Goal: Information Seeking & Learning: Learn about a topic

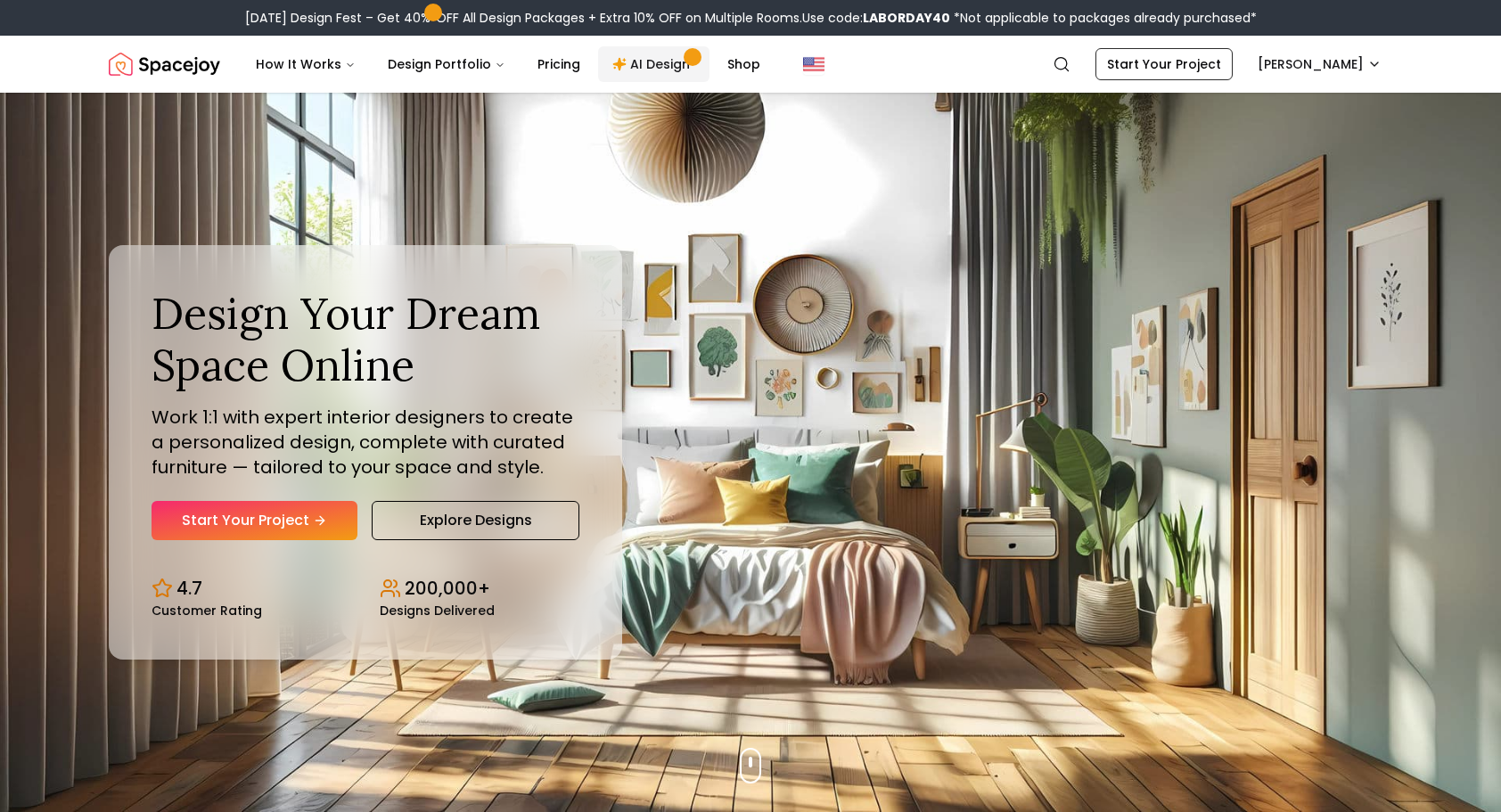
click at [659, 68] on link "AI Design" at bounding box center [653, 64] width 111 height 36
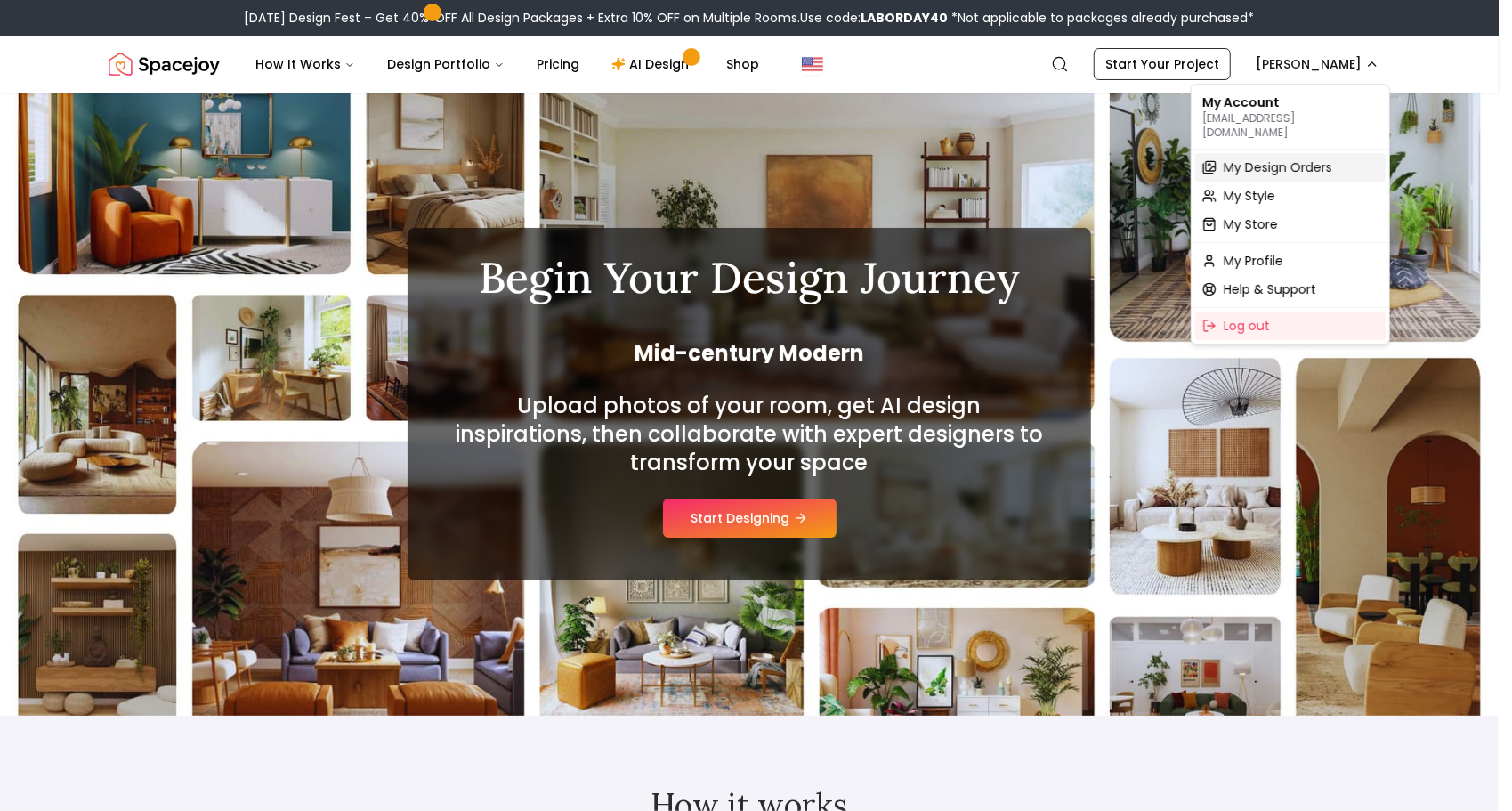
click at [1278, 159] on span "My Design Orders" at bounding box center [1278, 167] width 109 height 18
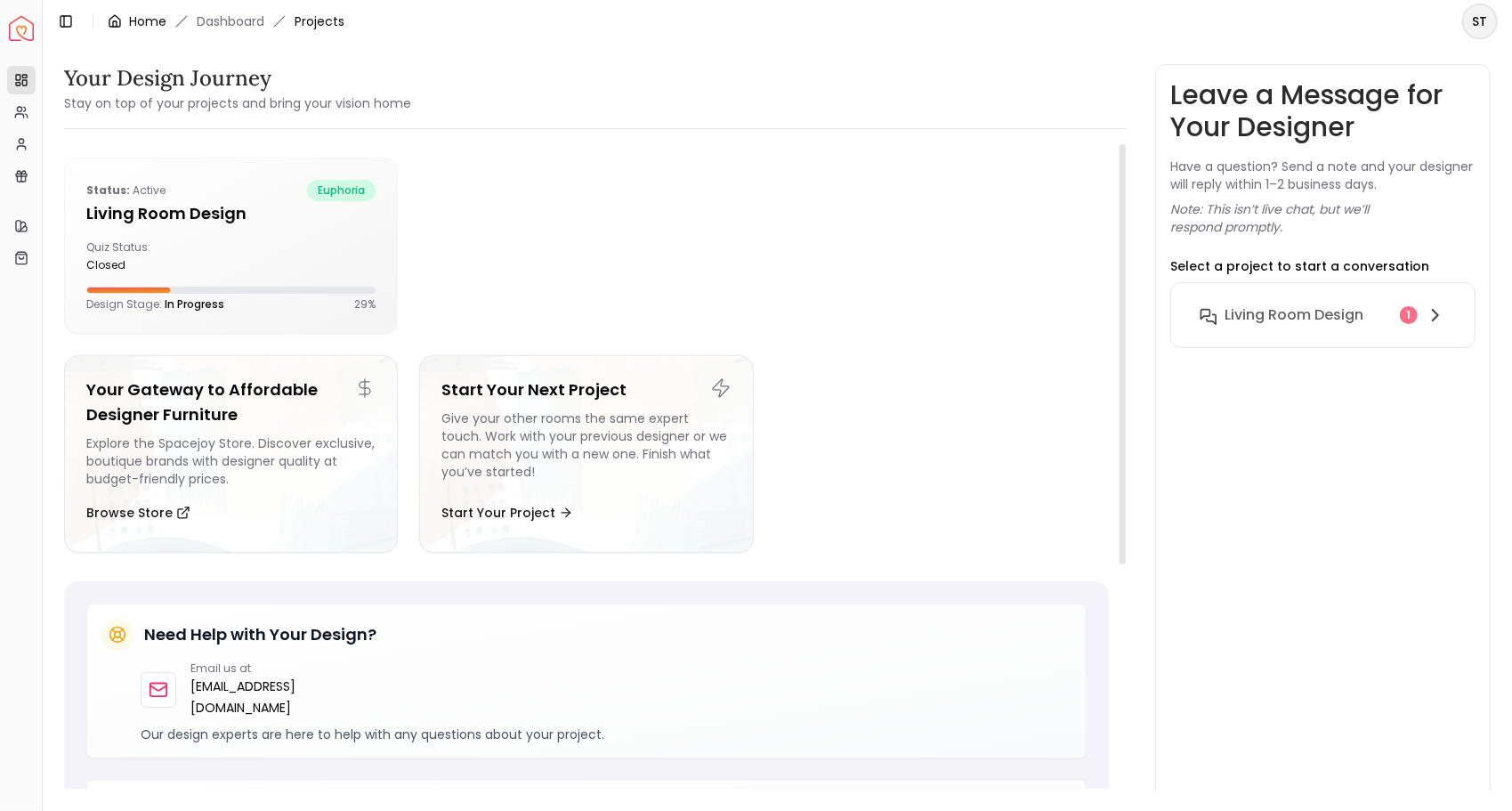
click at [143, 18] on link "Home" at bounding box center [148, 21] width 38 height 18
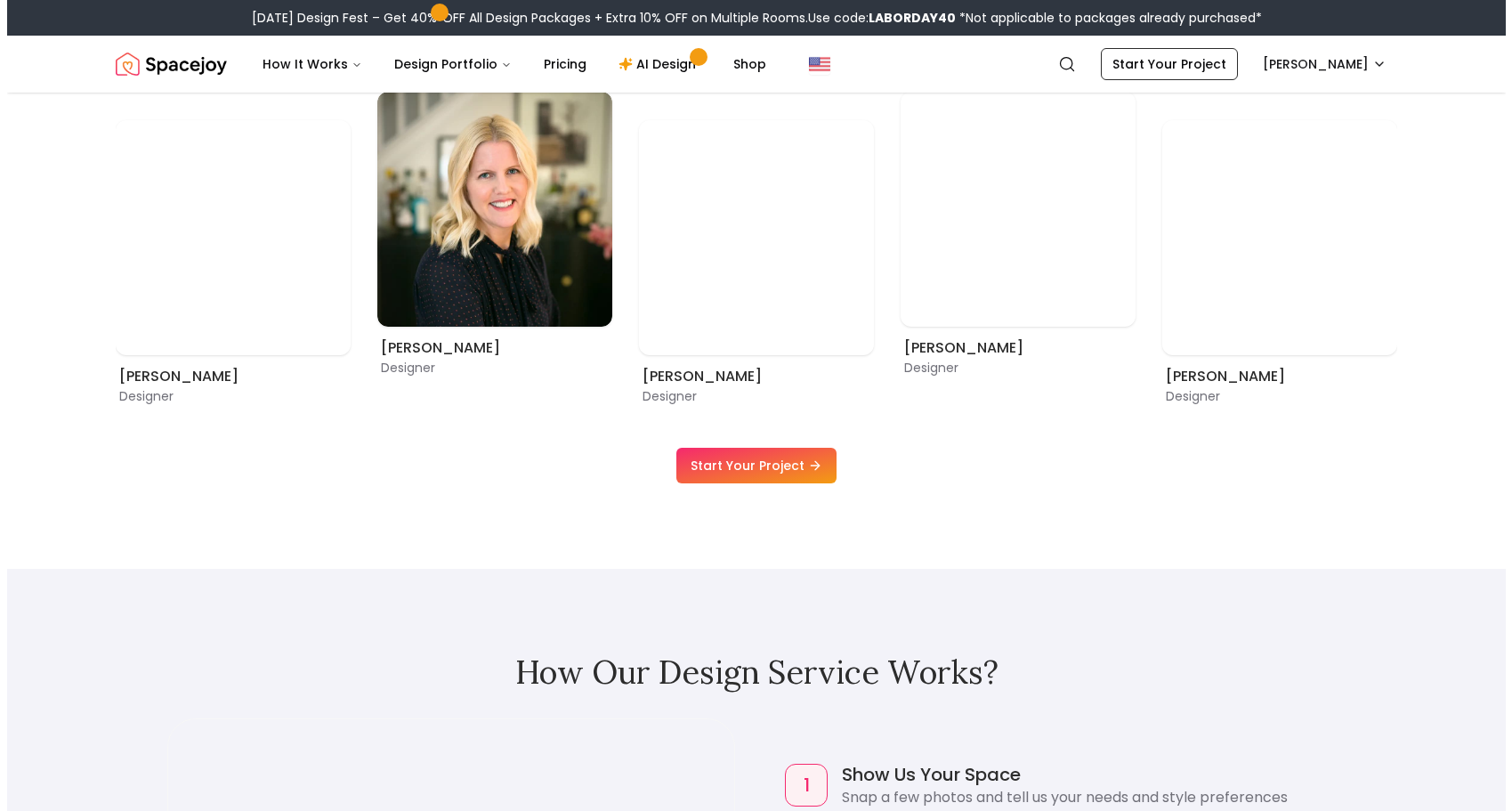
scroll to position [1157, 0]
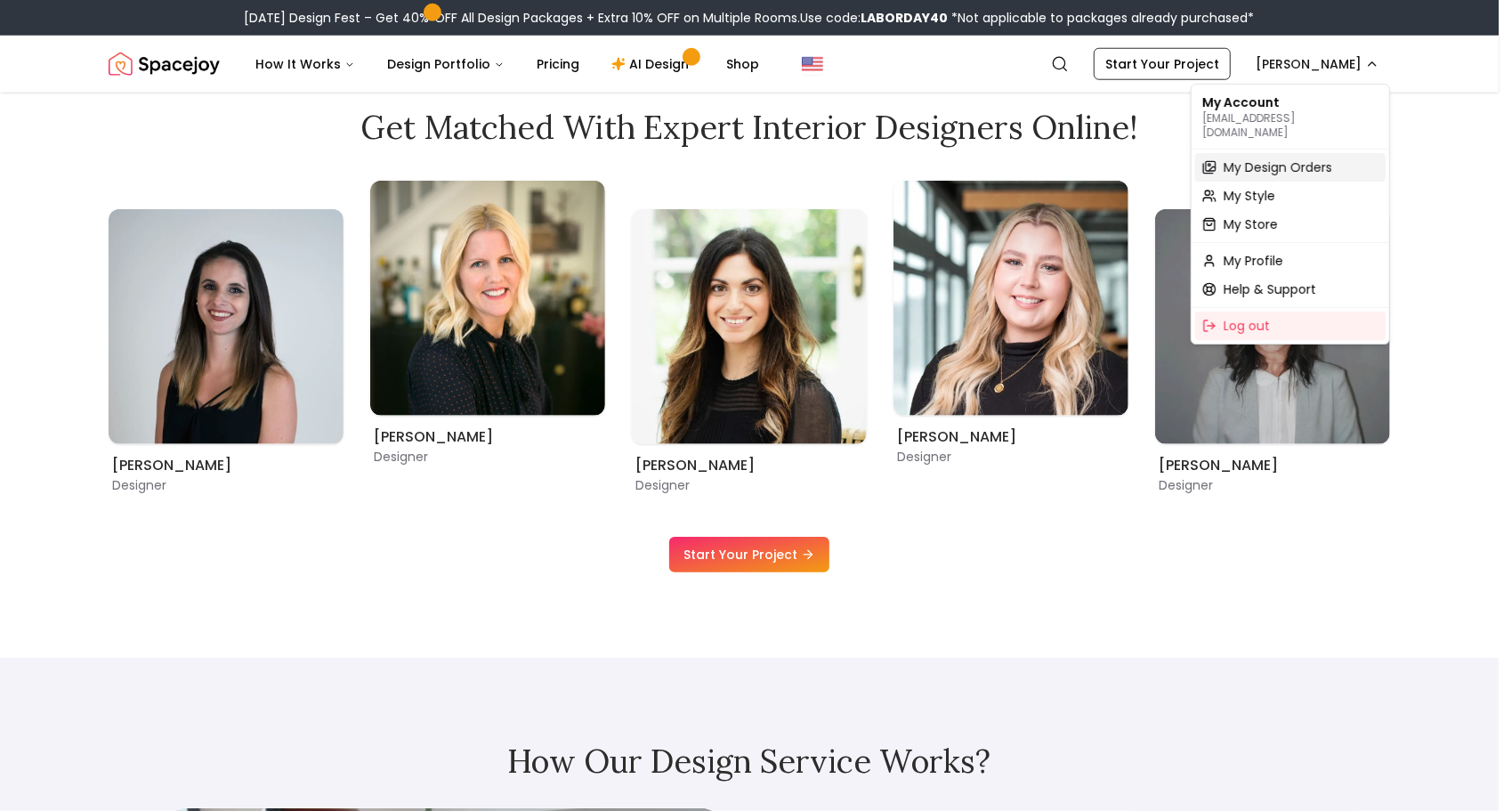
click at [1278, 159] on span "My Design Orders" at bounding box center [1278, 167] width 109 height 18
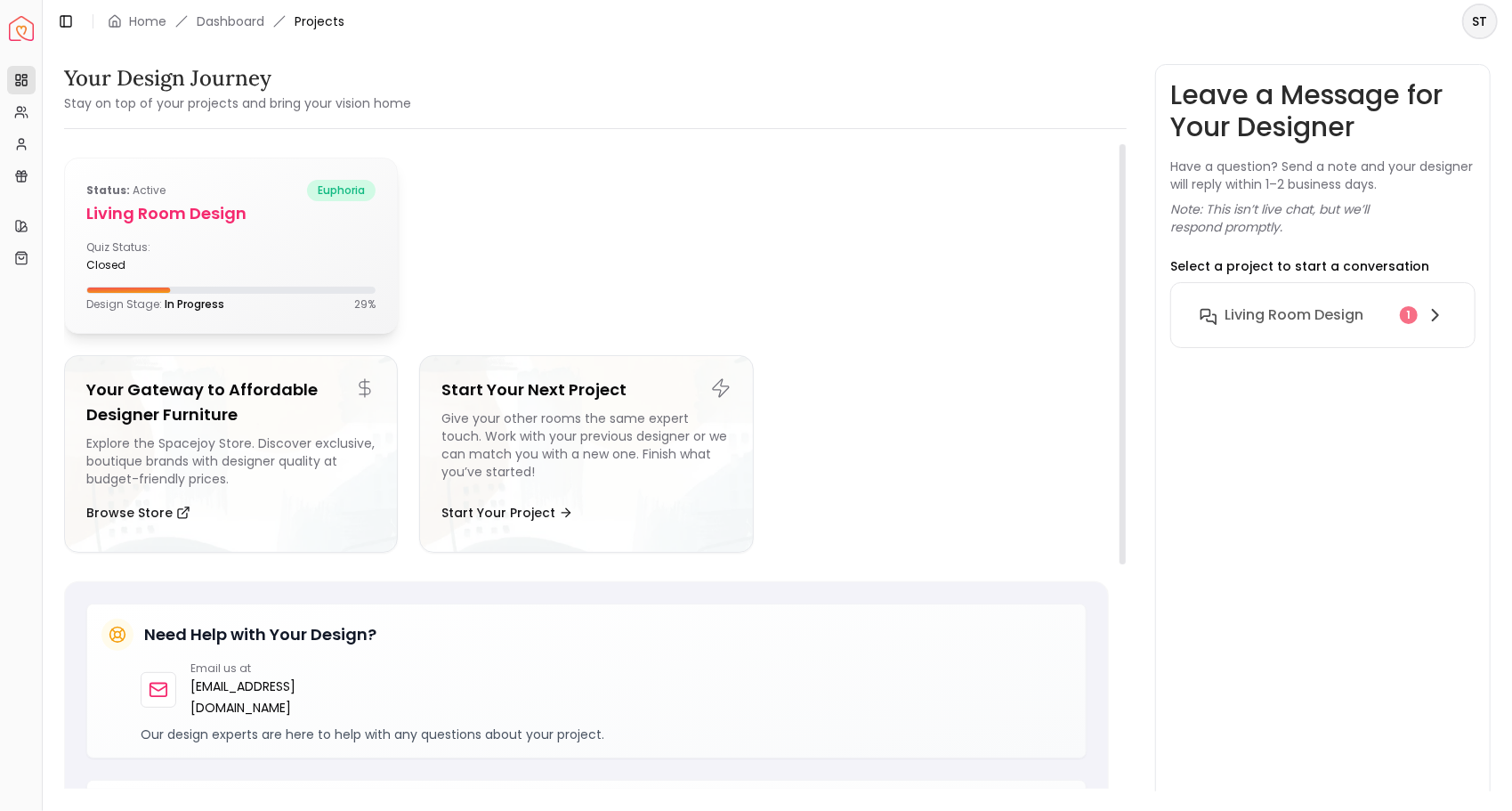
click at [126, 252] on div "Quiz Status: closed" at bounding box center [155, 257] width 138 height 32
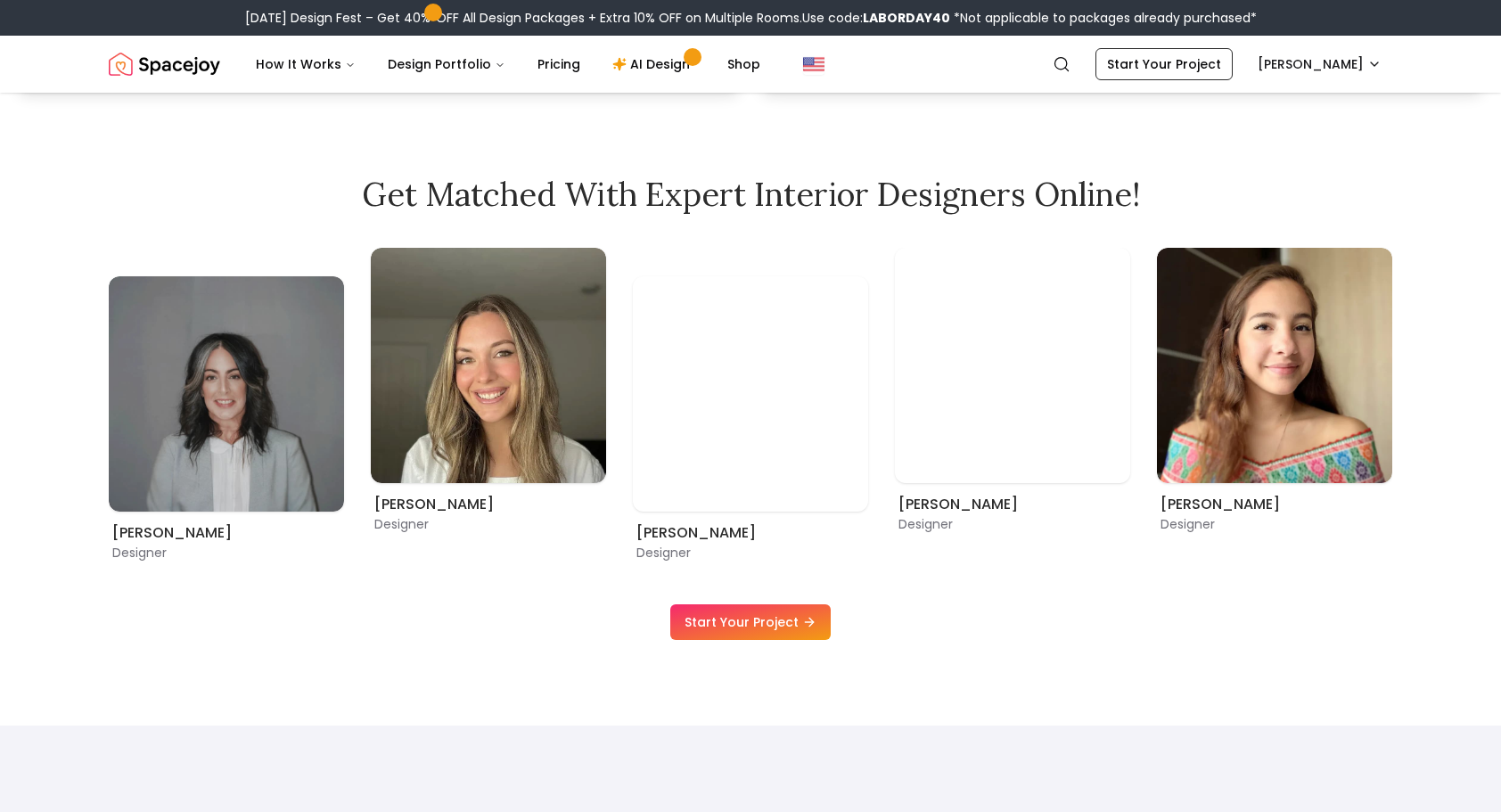
scroll to position [980, 0]
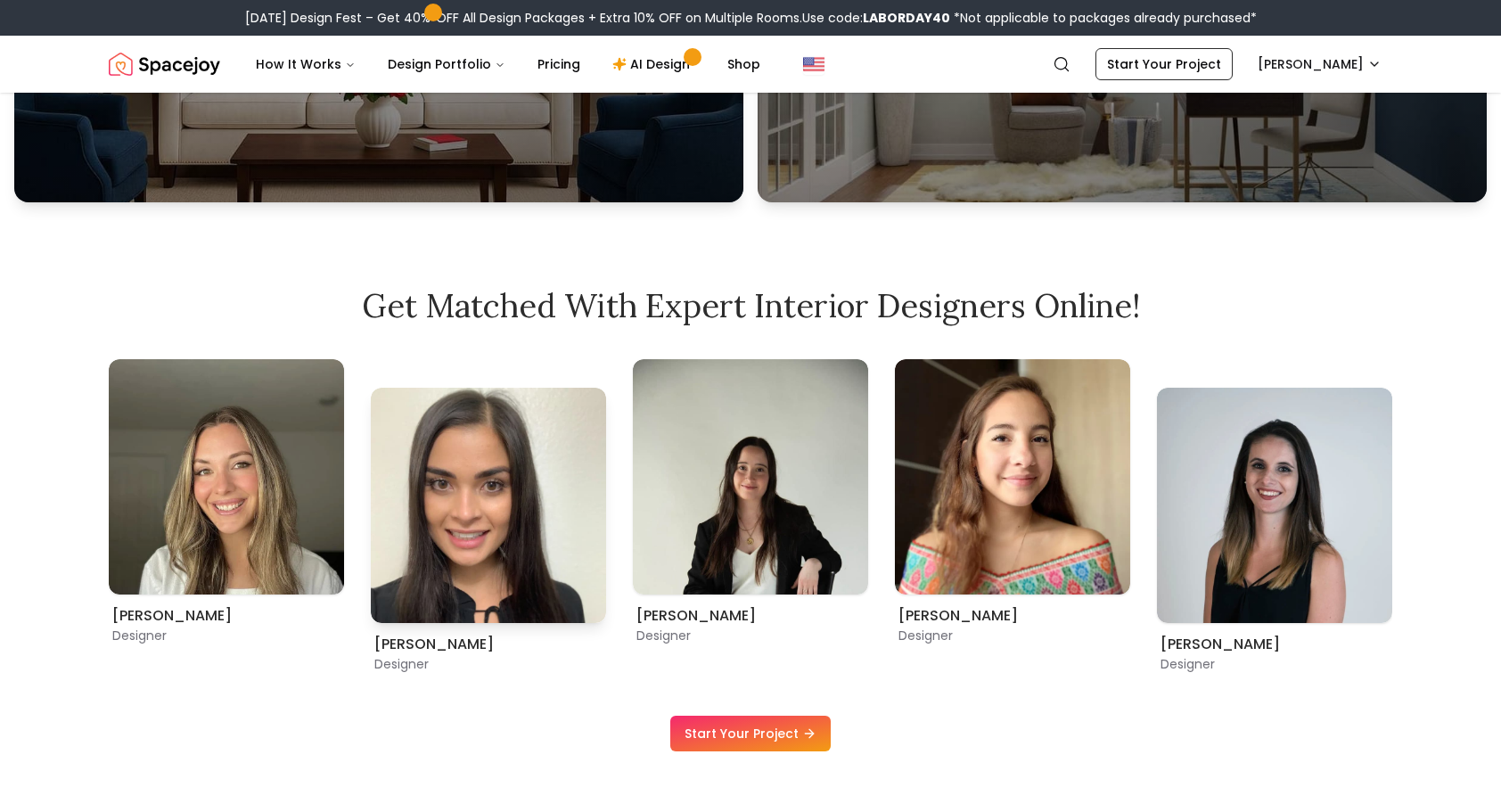
click at [379, 562] on img "8 / 9" at bounding box center [488, 505] width 235 height 235
click at [378, 565] on img "8 / 9" at bounding box center [488, 505] width 235 height 235
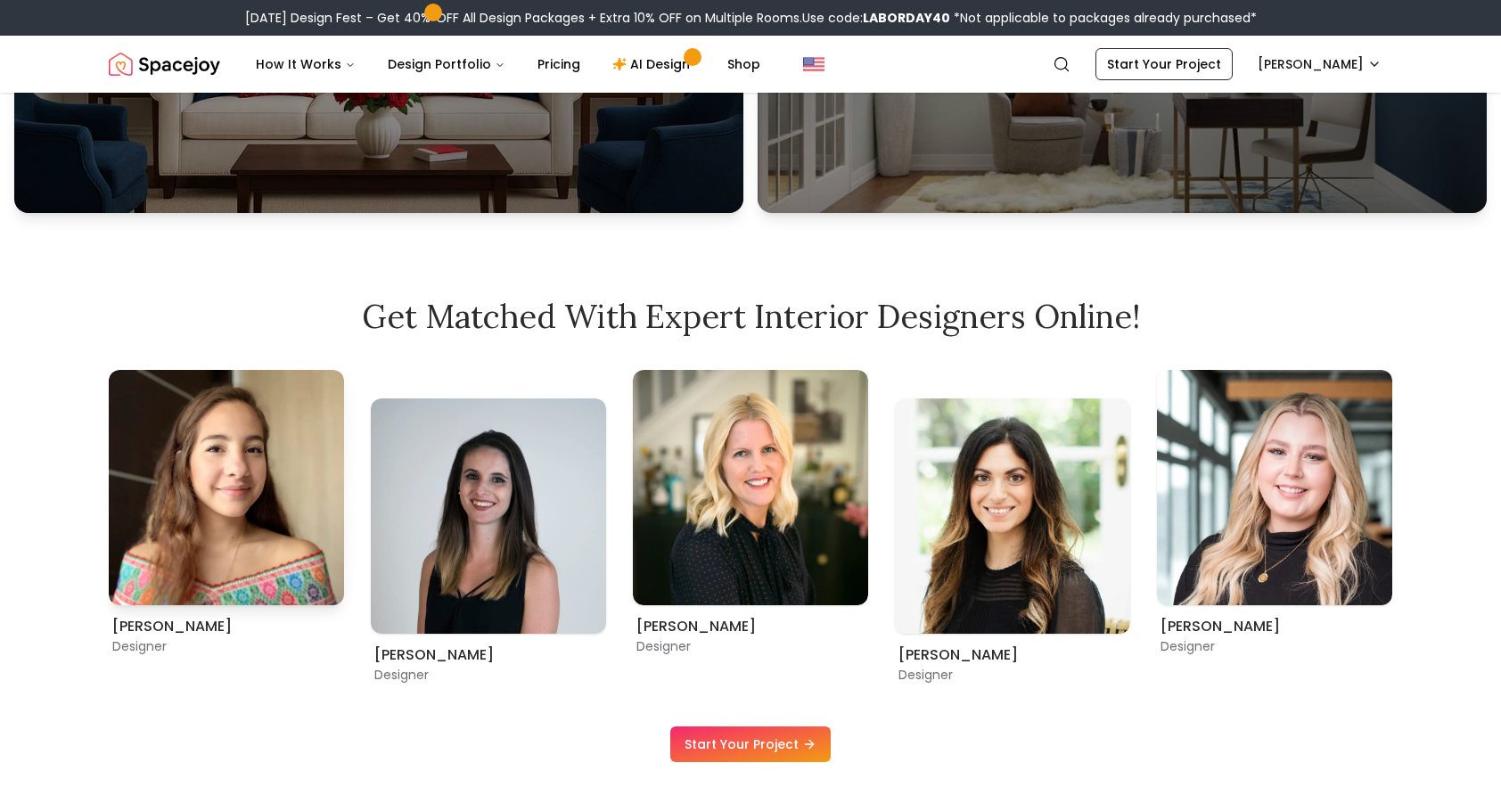
scroll to position [802, 0]
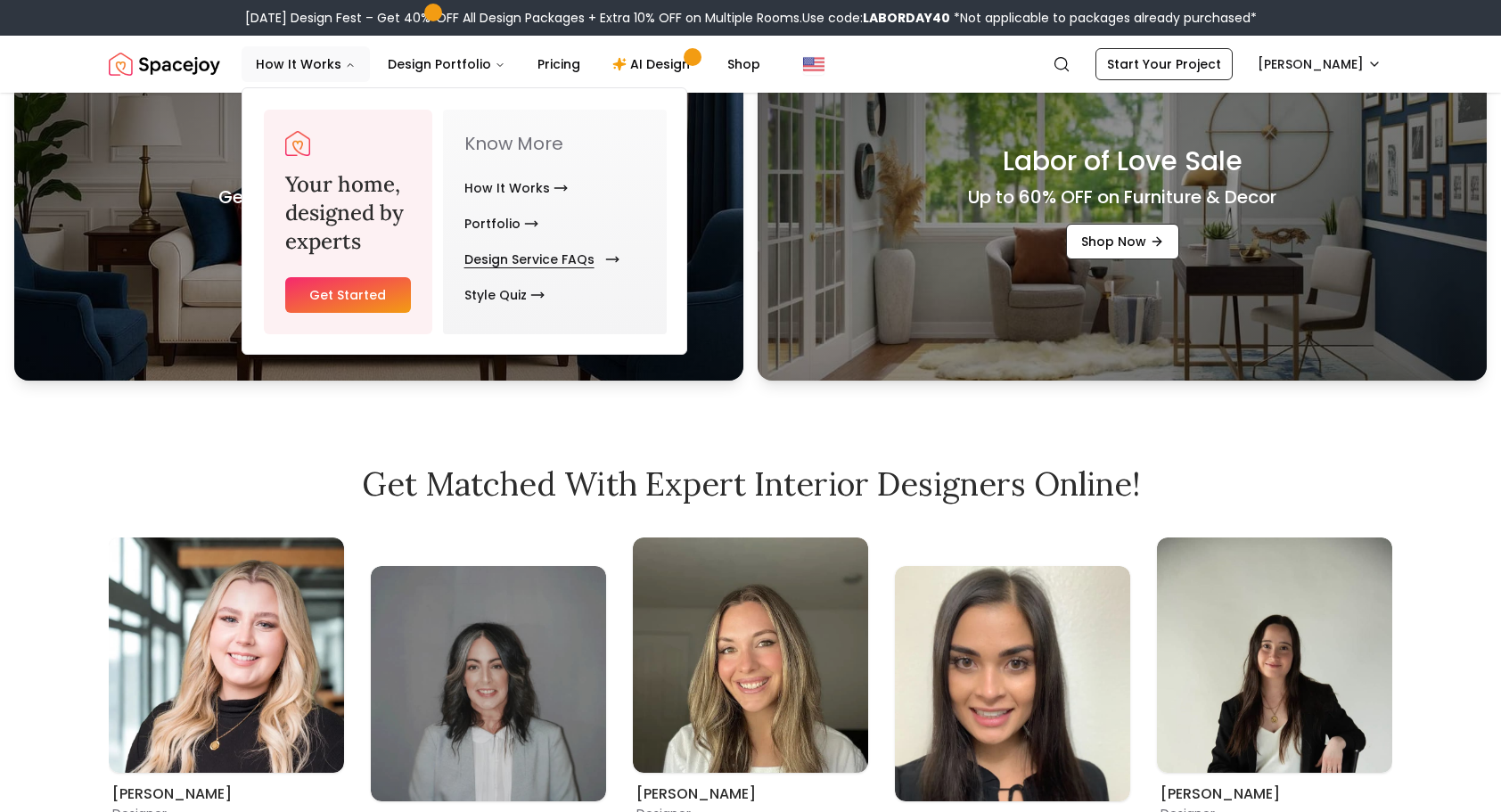
click at [476, 261] on link "Design Service FAQs" at bounding box center [537, 260] width 148 height 36
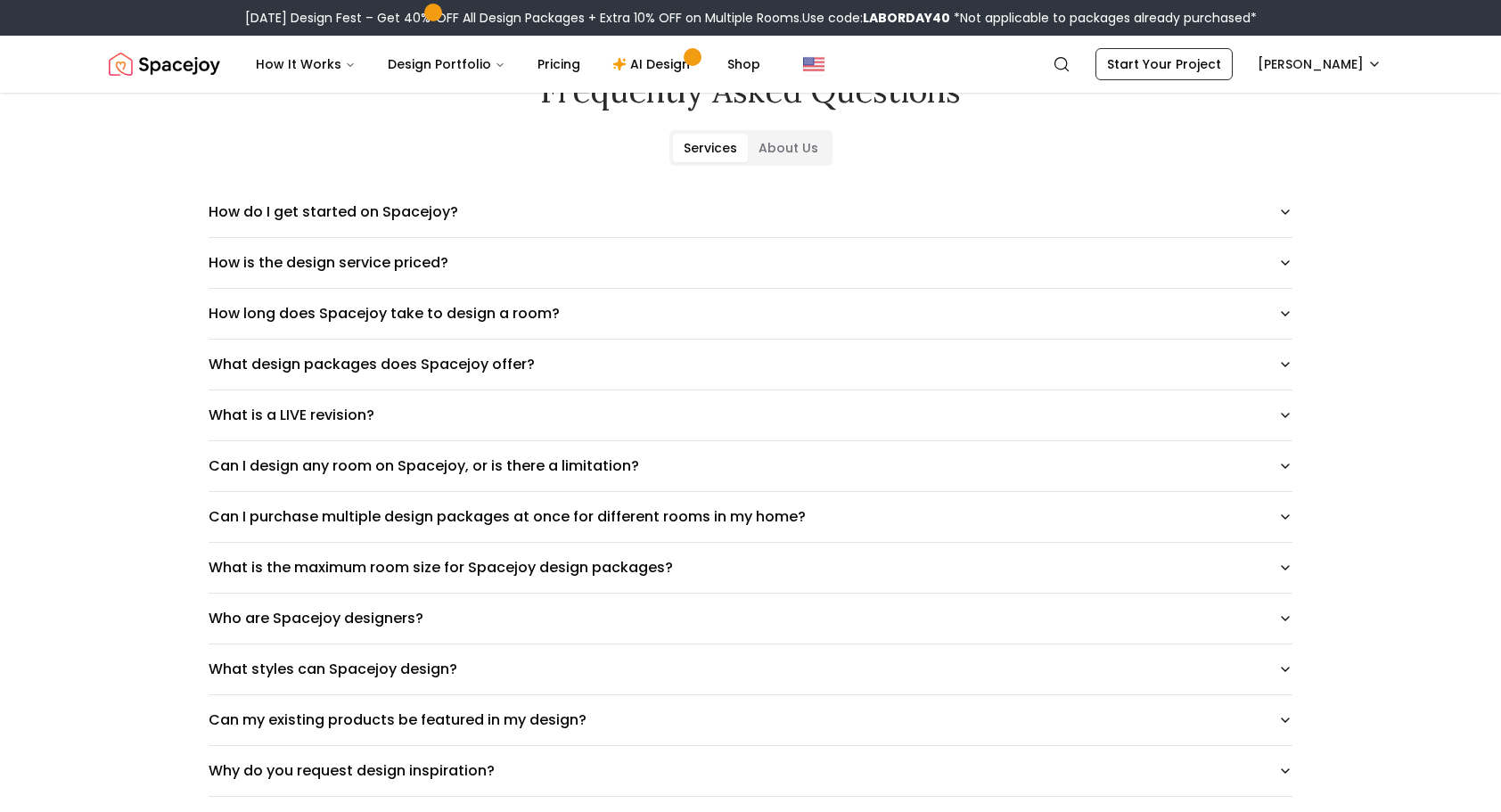
scroll to position [178, 0]
